Goal: Information Seeking & Learning: Learn about a topic

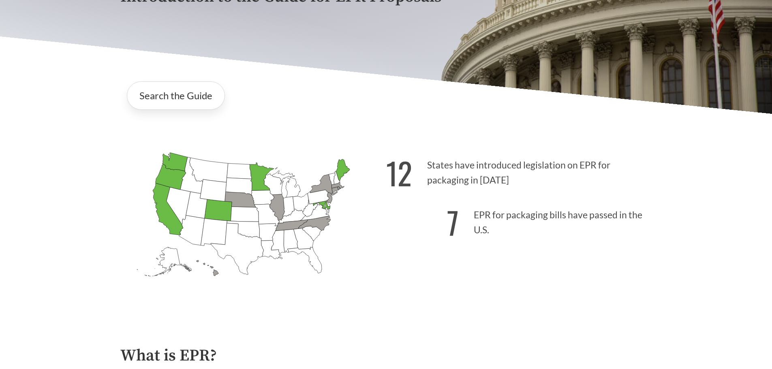
scroll to position [87, 0]
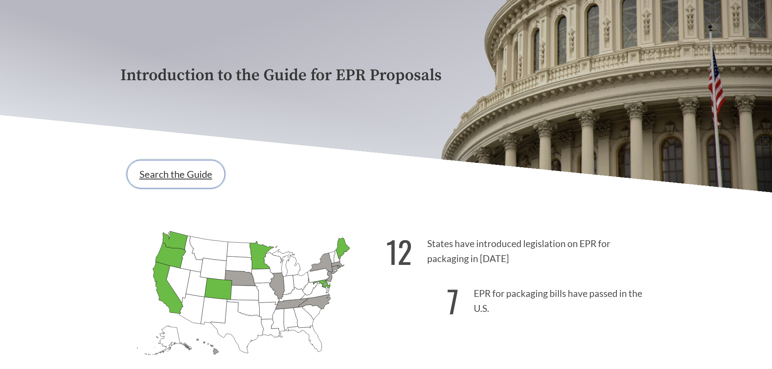
click at [208, 186] on link "Search the Guide" at bounding box center [176, 174] width 98 height 28
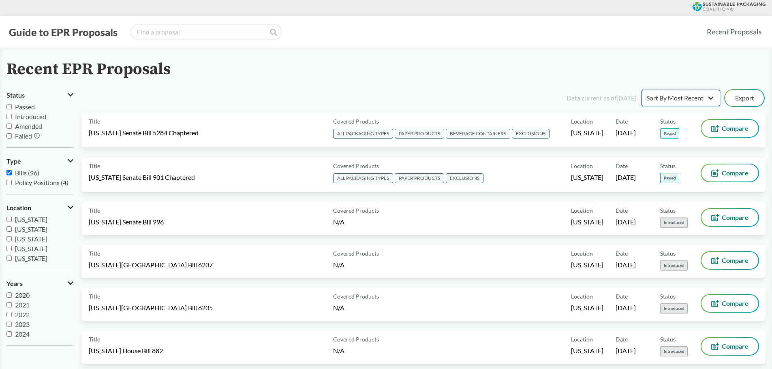
click at [705, 100] on select "Sort By Most Recent Sort By Status" at bounding box center [681, 98] width 79 height 16
select select "Sort By Status"
click at [642, 90] on select "Sort By Most Recent Sort By Status" at bounding box center [681, 98] width 79 height 16
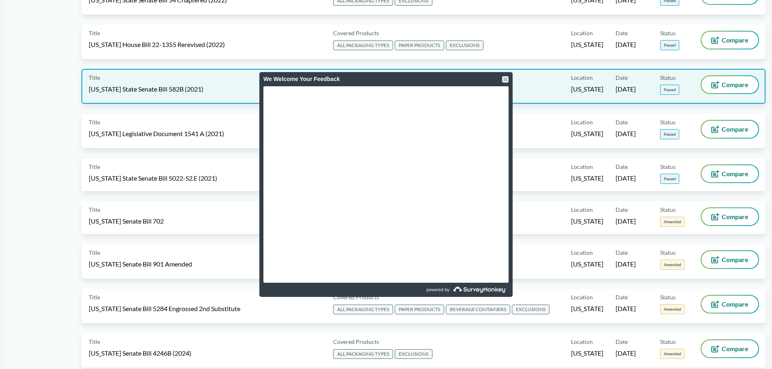
scroll to position [405, 0]
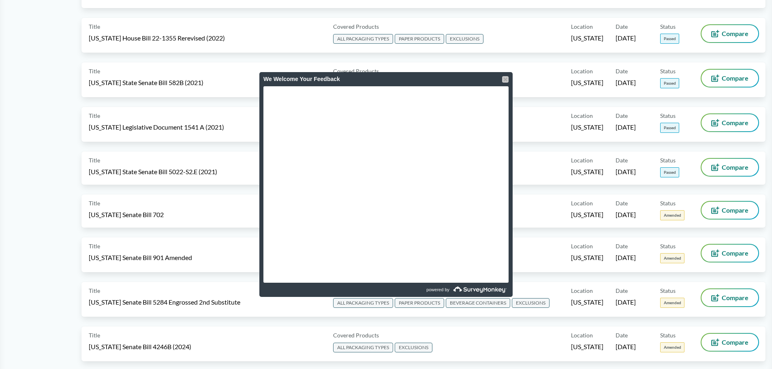
click at [506, 77] on div at bounding box center [505, 79] width 6 height 6
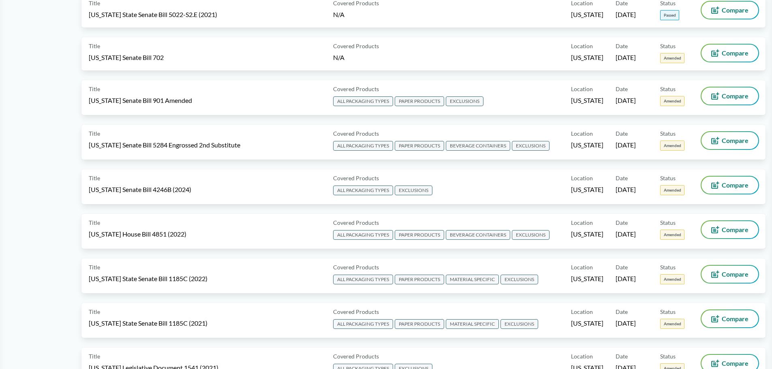
scroll to position [568, 0]
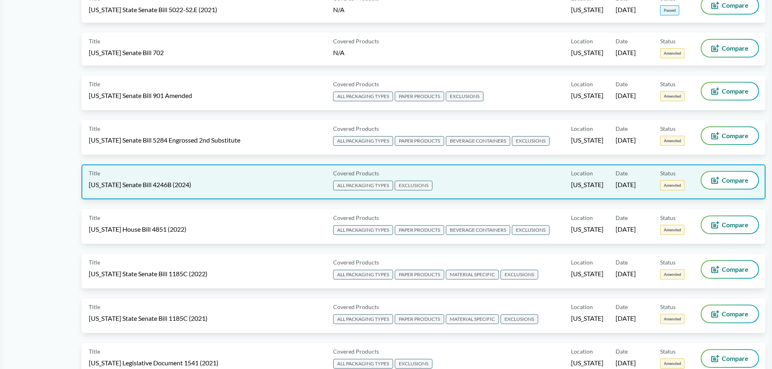
click at [153, 184] on span "[US_STATE] Senate Bill 4246B (2024)" at bounding box center [140, 184] width 103 height 9
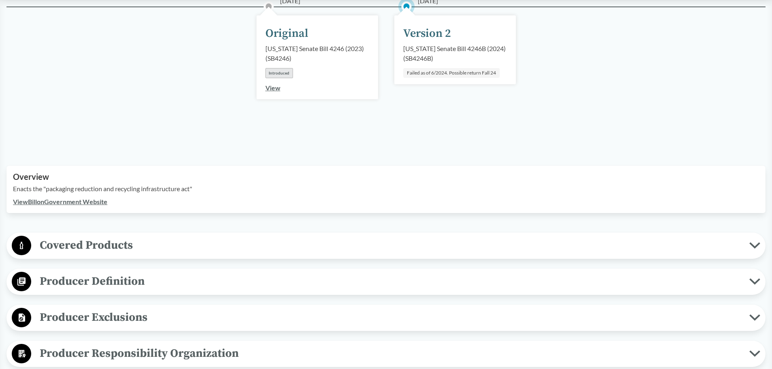
scroll to position [122, 0]
click at [71, 200] on link "View Bill on Government Website" at bounding box center [60, 201] width 94 height 8
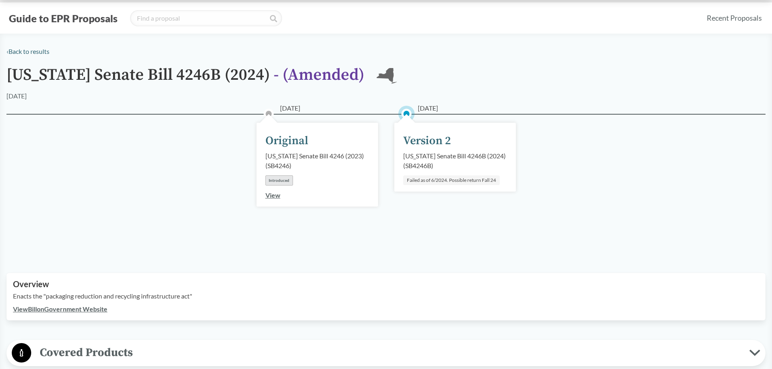
scroll to position [0, 0]
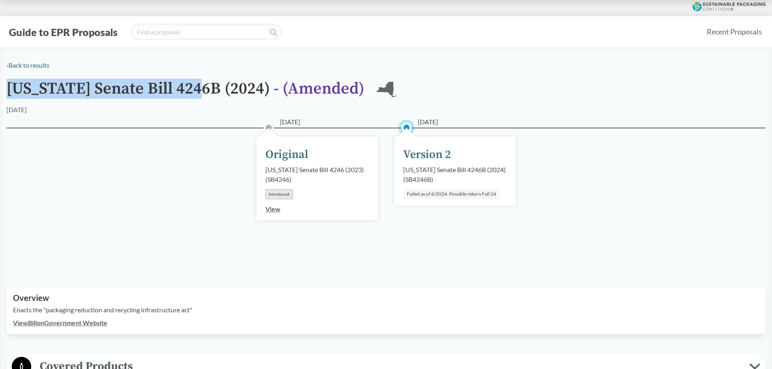
drag, startPoint x: 9, startPoint y: 87, endPoint x: 206, endPoint y: 88, distance: 196.7
click at [206, 88] on h1 "[US_STATE] Senate Bill 4246B (2024) - ( Amended )" at bounding box center [185, 92] width 358 height 25
copy h1 "[US_STATE] Senate Bill 4246B"
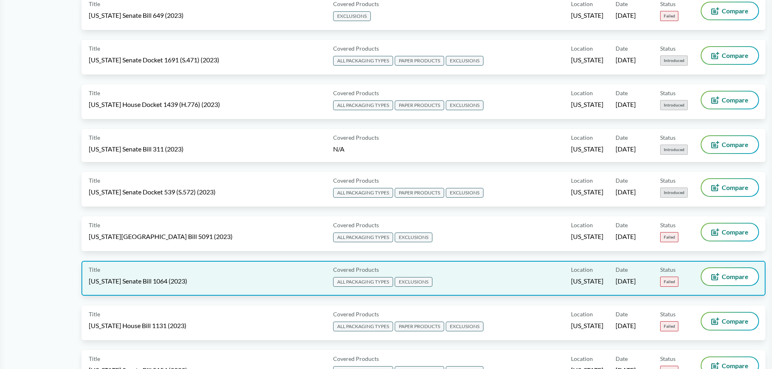
scroll to position [2757, 0]
